Goal: Task Accomplishment & Management: Use online tool/utility

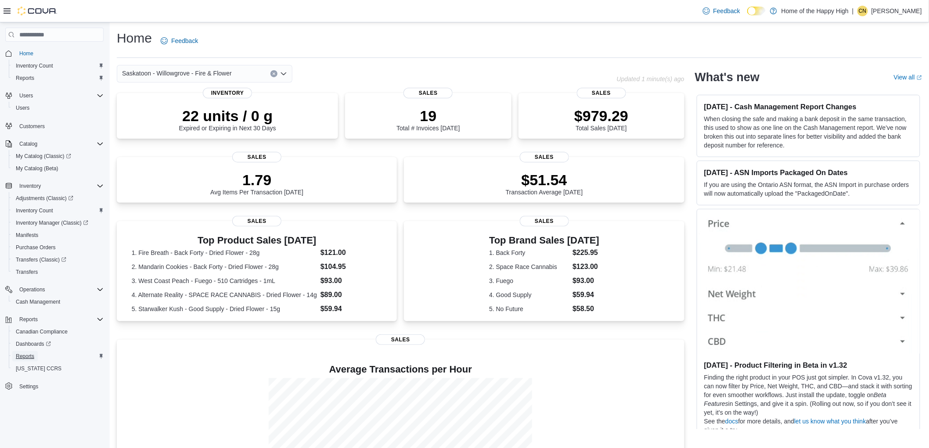
click at [33, 354] on span "Reports" at bounding box center [25, 356] width 18 height 7
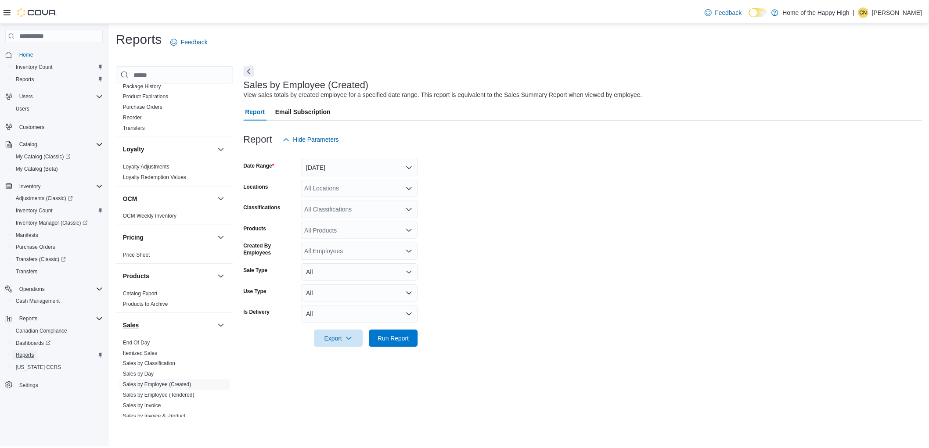
scroll to position [341, 0]
click at [329, 168] on button "[DATE]" at bounding box center [362, 168] width 118 height 18
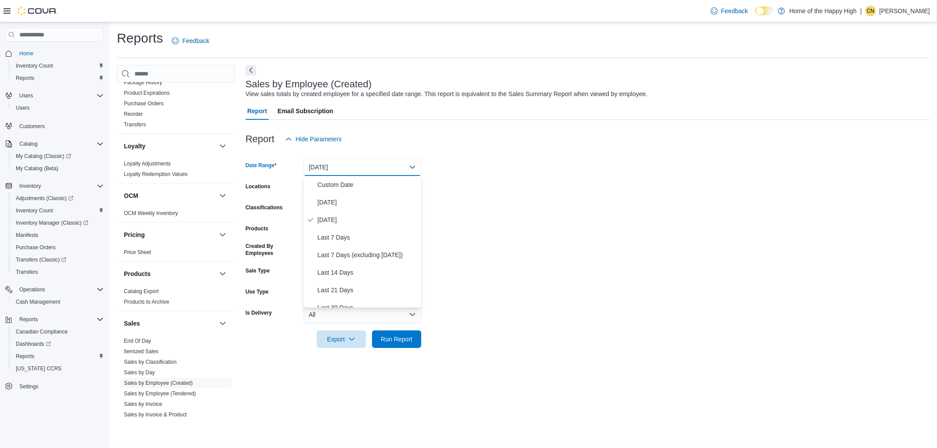
click at [329, 168] on button "[DATE]" at bounding box center [362, 168] width 118 height 18
click at [617, 203] on form "Date Range [DATE] Locations All Locations Classifications All Classifications P…" at bounding box center [588, 248] width 684 height 200
click at [350, 188] on div "All Locations" at bounding box center [362, 189] width 118 height 18
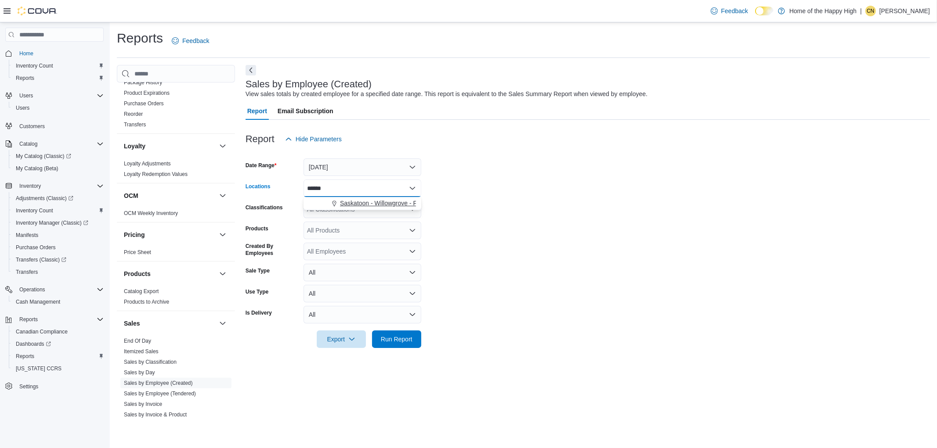
type input "******"
click at [364, 205] on span "Saskatoon - Willowgrove - Fire & Flower" at bounding box center [395, 203] width 110 height 9
click at [396, 337] on span "Run Report" at bounding box center [397, 339] width 32 height 9
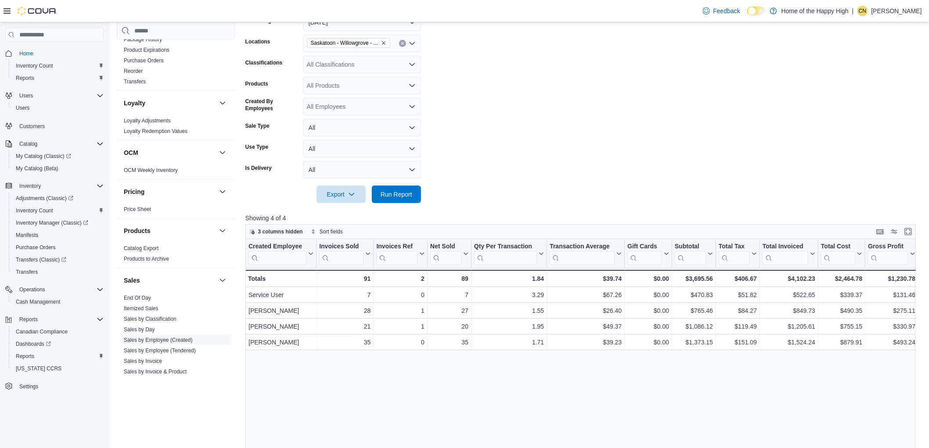
scroll to position [146, 0]
click at [336, 67] on div "All Classifications" at bounding box center [362, 63] width 118 height 18
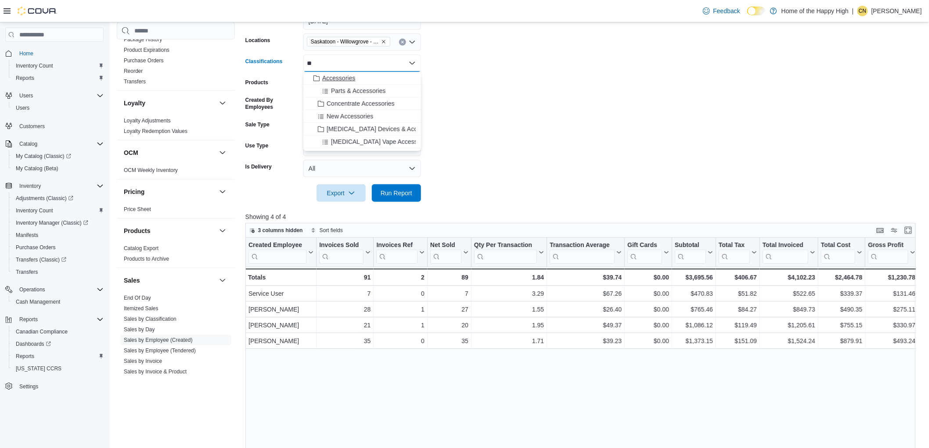
type input "**"
click at [350, 78] on span "Accessories" at bounding box center [338, 78] width 33 height 9
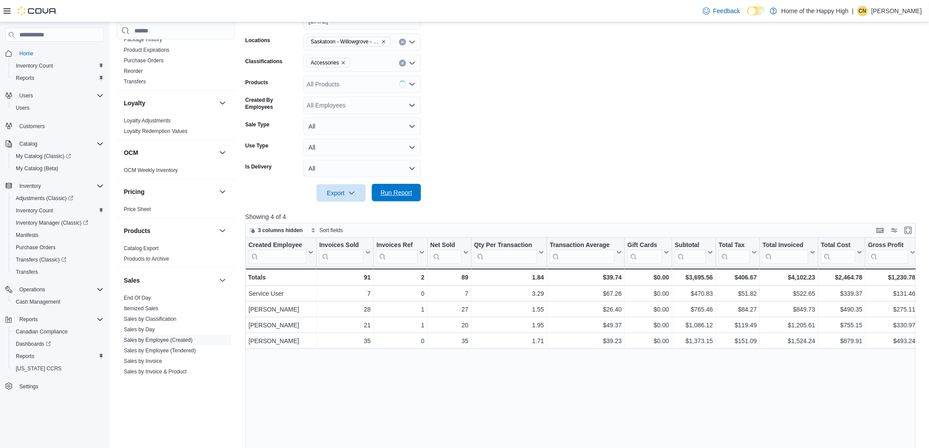
click at [409, 195] on span "Run Report" at bounding box center [397, 192] width 32 height 9
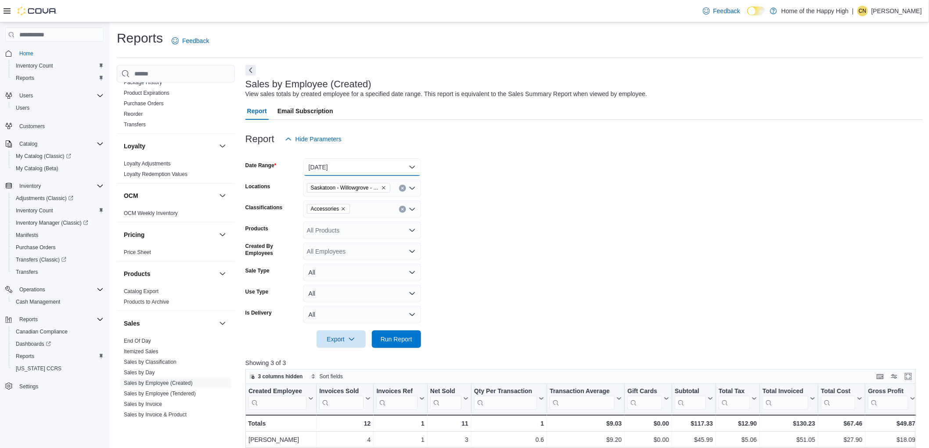
click at [354, 169] on button "[DATE]" at bounding box center [362, 168] width 118 height 18
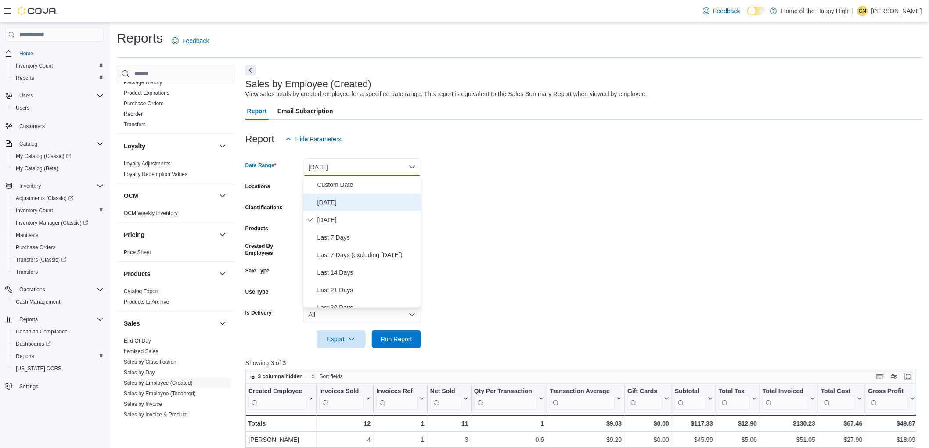
click at [340, 208] on button "[DATE]" at bounding box center [362, 203] width 118 height 18
click at [562, 238] on form "Date Range [DATE] Locations [GEOGRAPHIC_DATA] - [GEOGRAPHIC_DATA] - Fire & Flow…" at bounding box center [585, 248] width 678 height 200
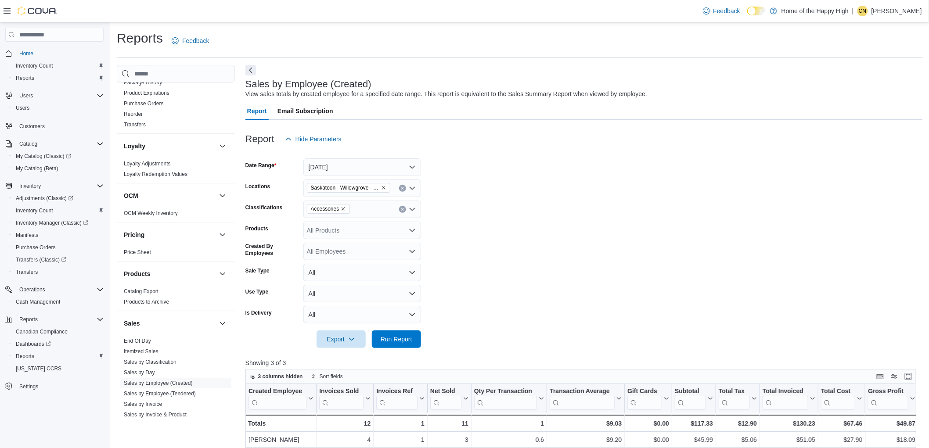
click at [343, 207] on icon "Remove Accessories from selection in this group" at bounding box center [343, 208] width 5 height 5
click at [408, 327] on div at bounding box center [585, 327] width 678 height 7
click at [403, 339] on span "Run Report" at bounding box center [397, 339] width 32 height 9
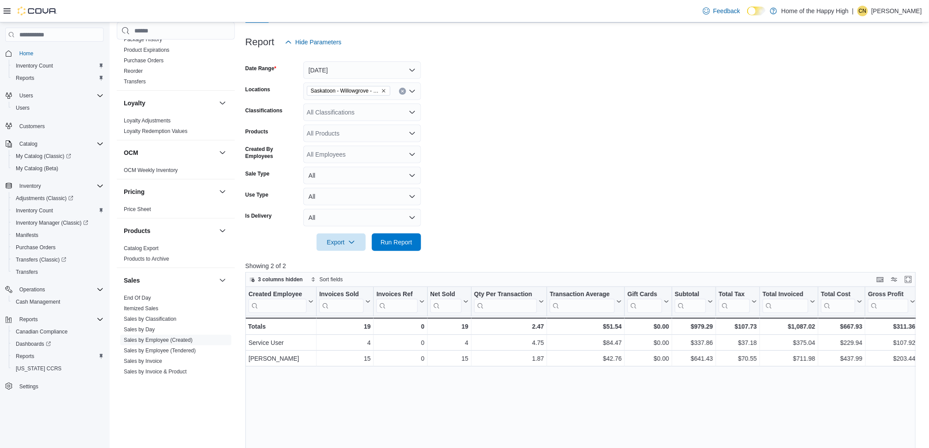
scroll to position [97, 0]
click at [723, 144] on form "Date Range [DATE] Locations [GEOGRAPHIC_DATA] - [GEOGRAPHIC_DATA] - Fire & Flow…" at bounding box center [585, 151] width 678 height 200
